Goal: Find specific page/section

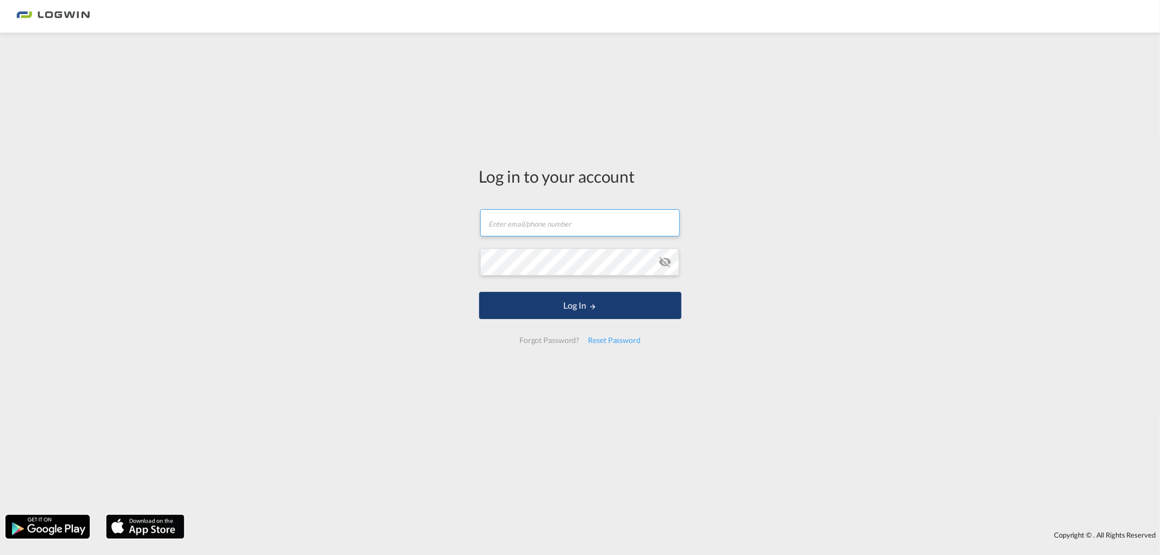
type input "[PERSON_NAME][EMAIL_ADDRESS][DOMAIN_NAME]"
click at [589, 309] on md-icon "LOGIN" at bounding box center [593, 307] width 8 height 8
